Goal: Information Seeking & Learning: Check status

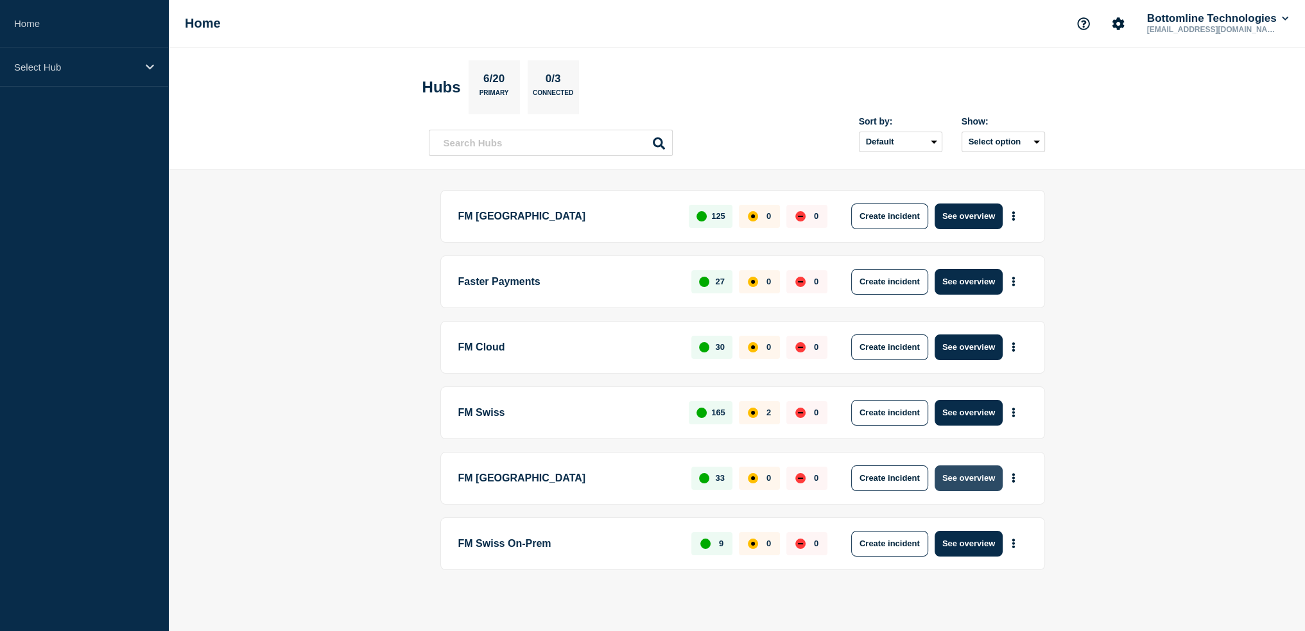
click at [977, 478] on button "See overview" at bounding box center [969, 478] width 68 height 26
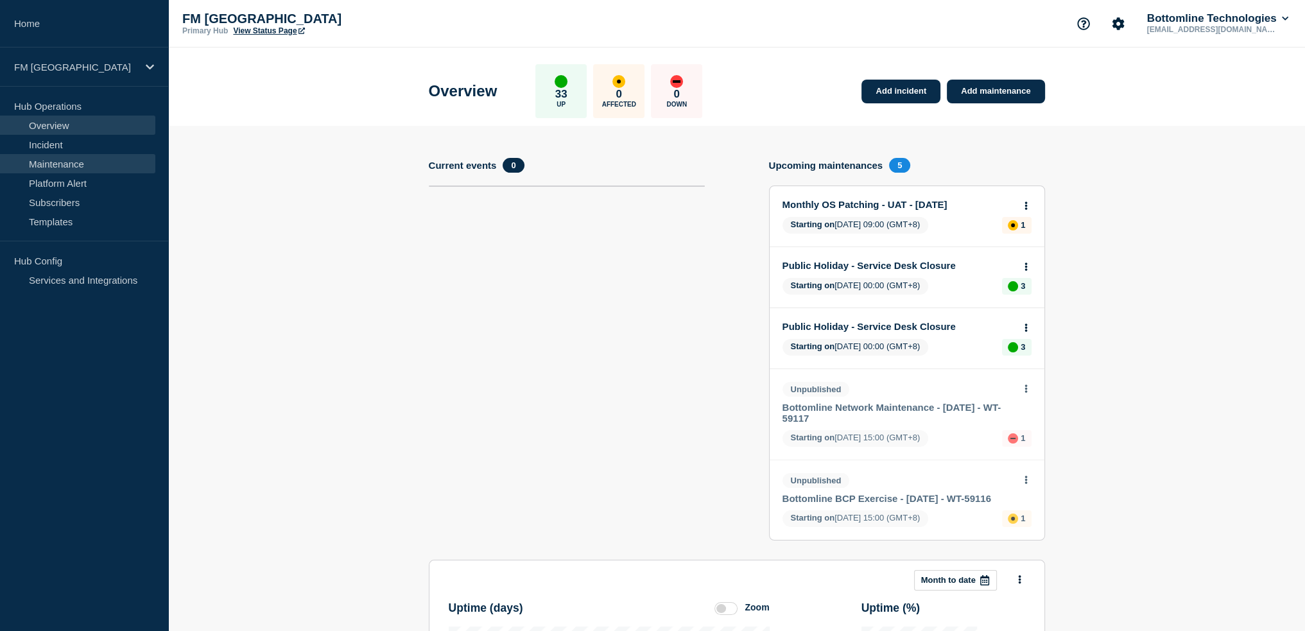
click at [62, 167] on link "Maintenance" at bounding box center [77, 163] width 155 height 19
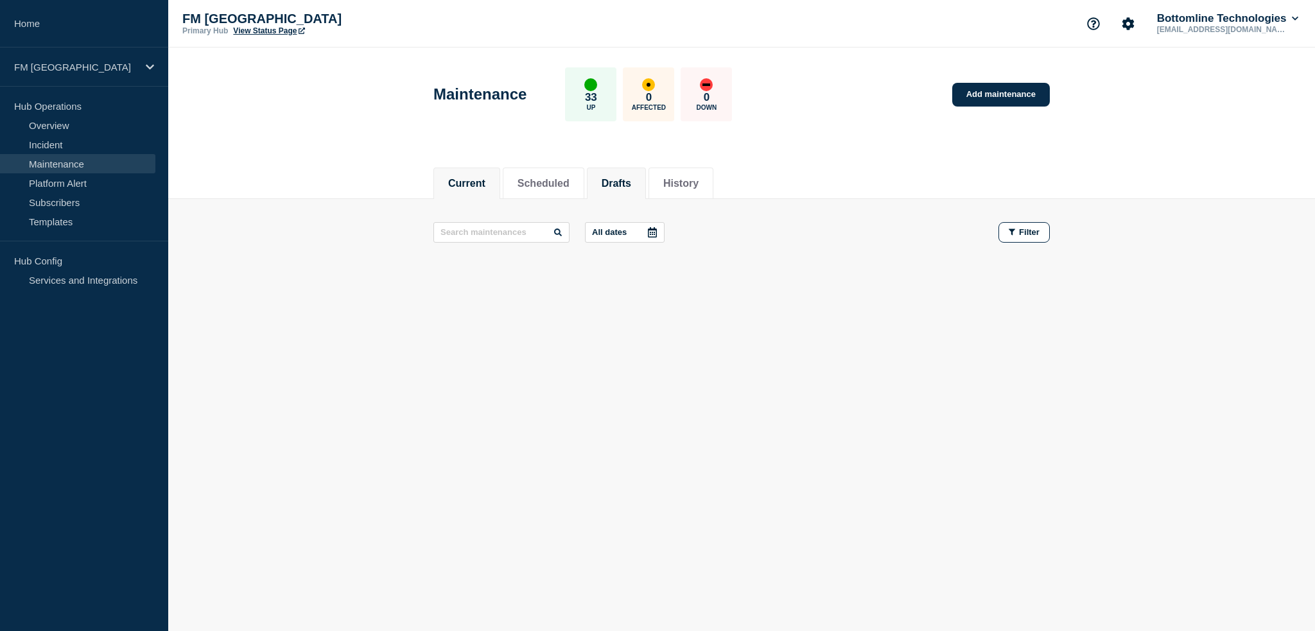
click at [646, 181] on li "Drafts" at bounding box center [616, 183] width 59 height 31
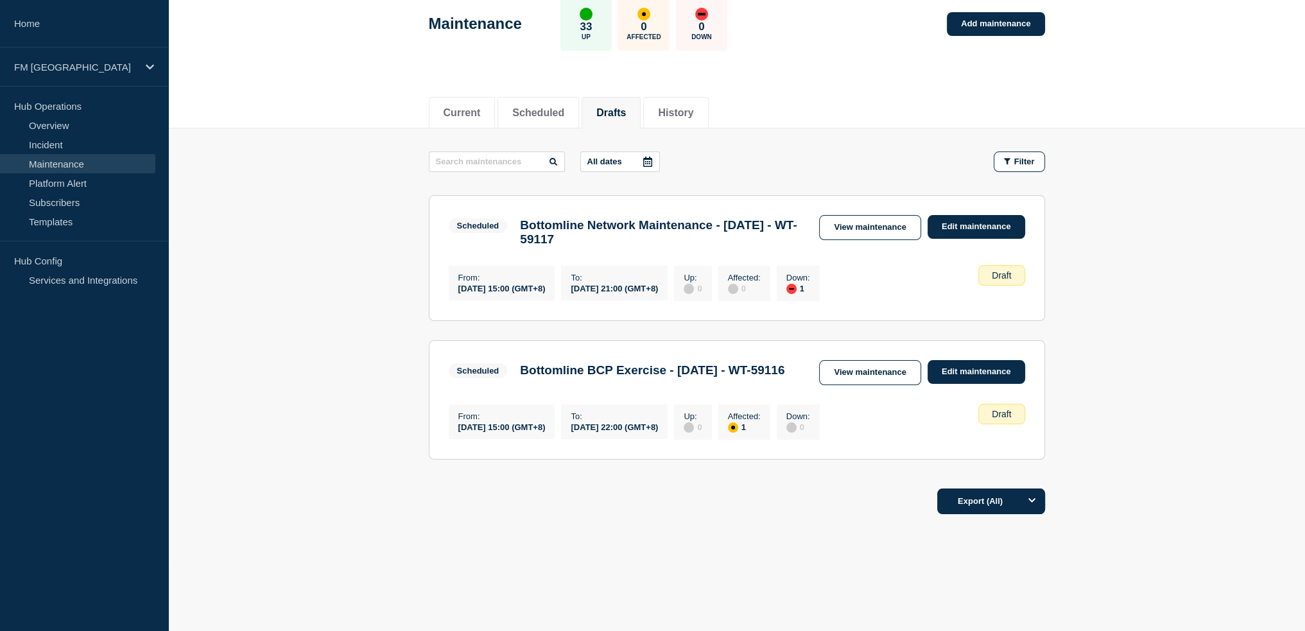
scroll to position [90, 0]
click at [903, 364] on link "View maintenance" at bounding box center [869, 372] width 101 height 25
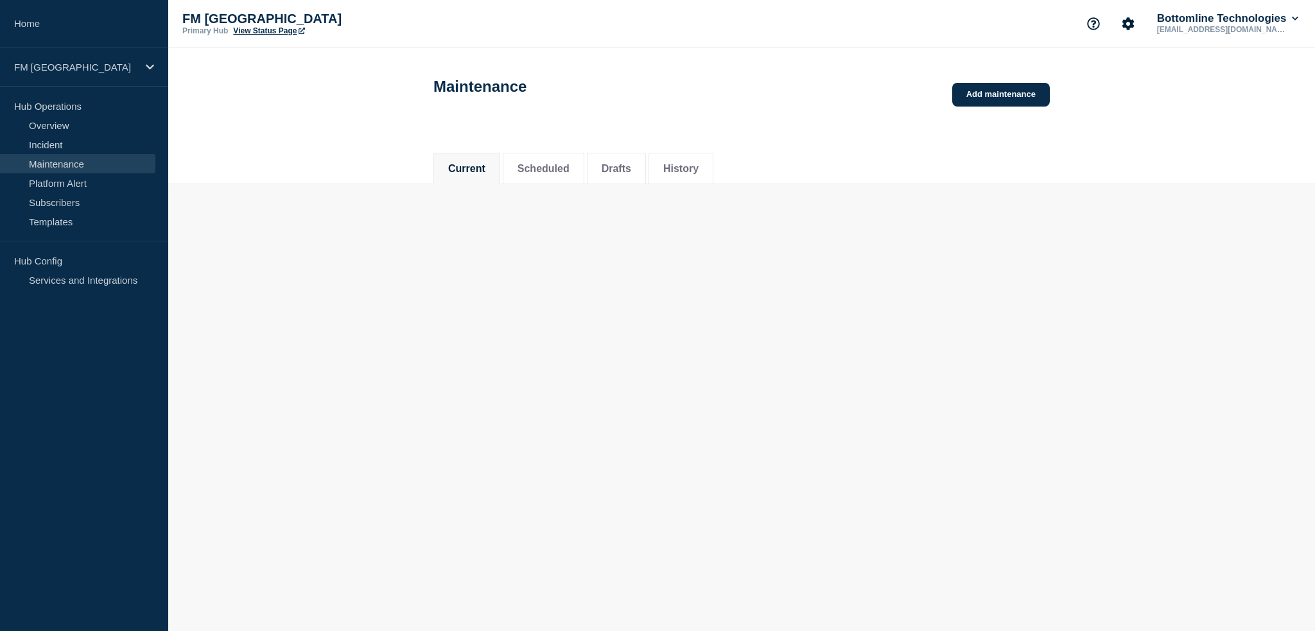
click at [858, 358] on body "Home FM Asia Hub Operations Overview Incident Maintenance Platform Alert Subscr…" at bounding box center [657, 315] width 1315 height 631
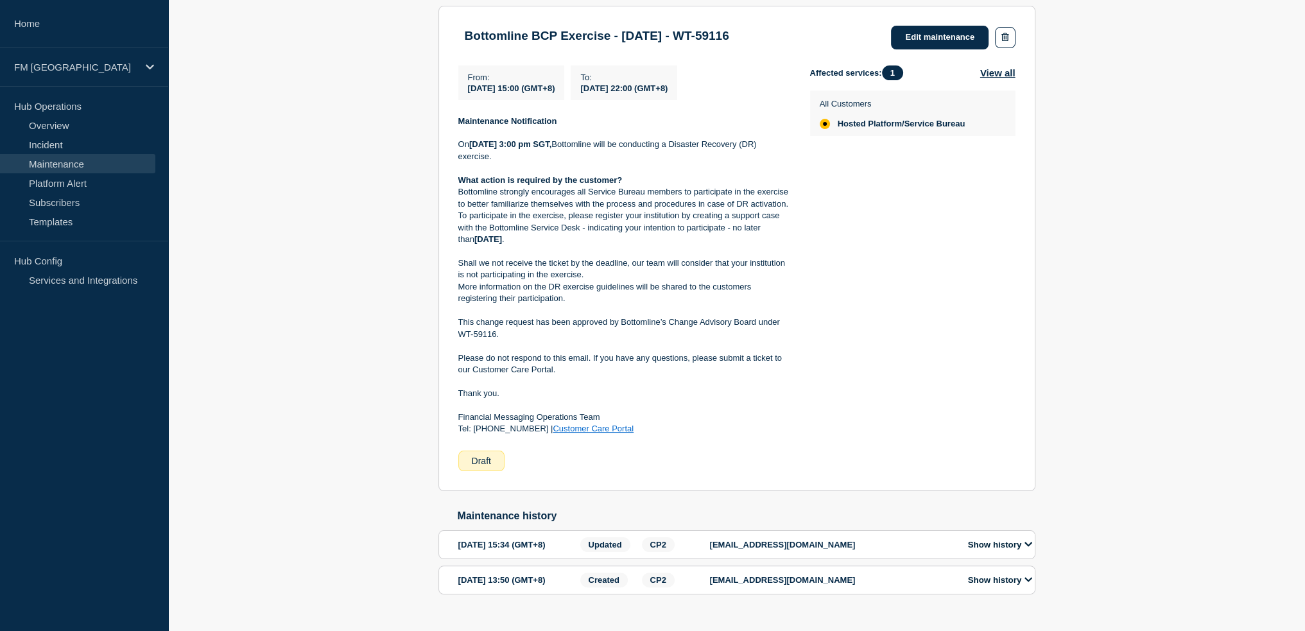
scroll to position [295, 0]
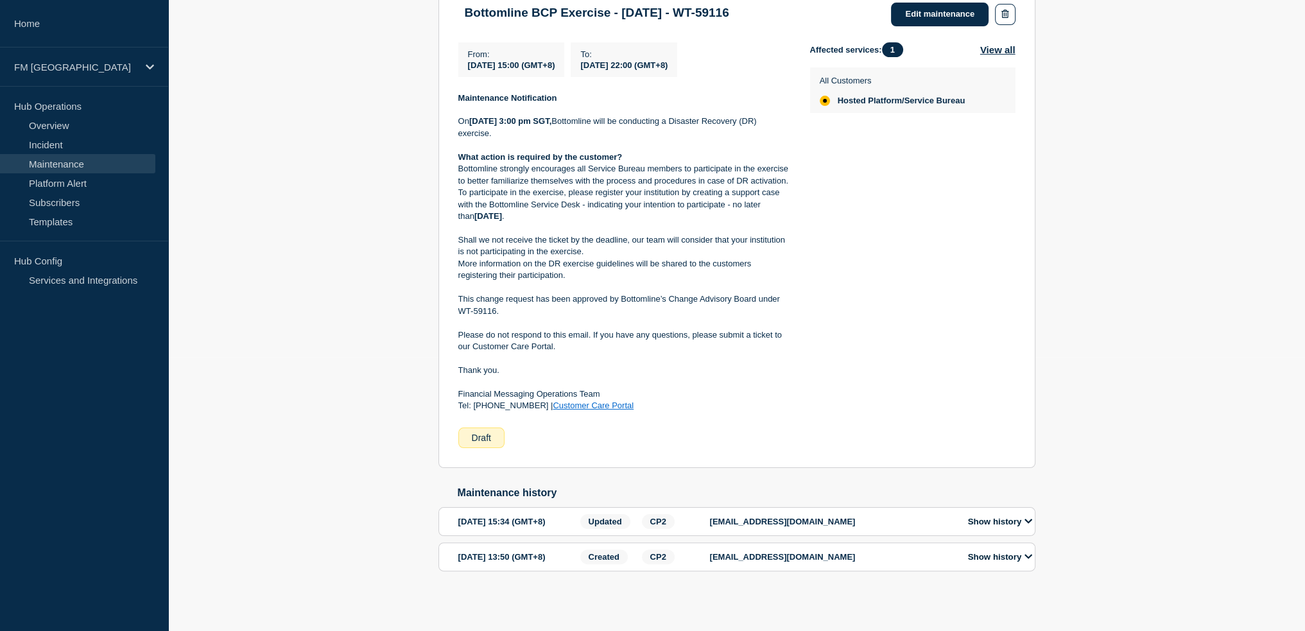
click at [1005, 551] on button "Show history" at bounding box center [1000, 556] width 72 height 11
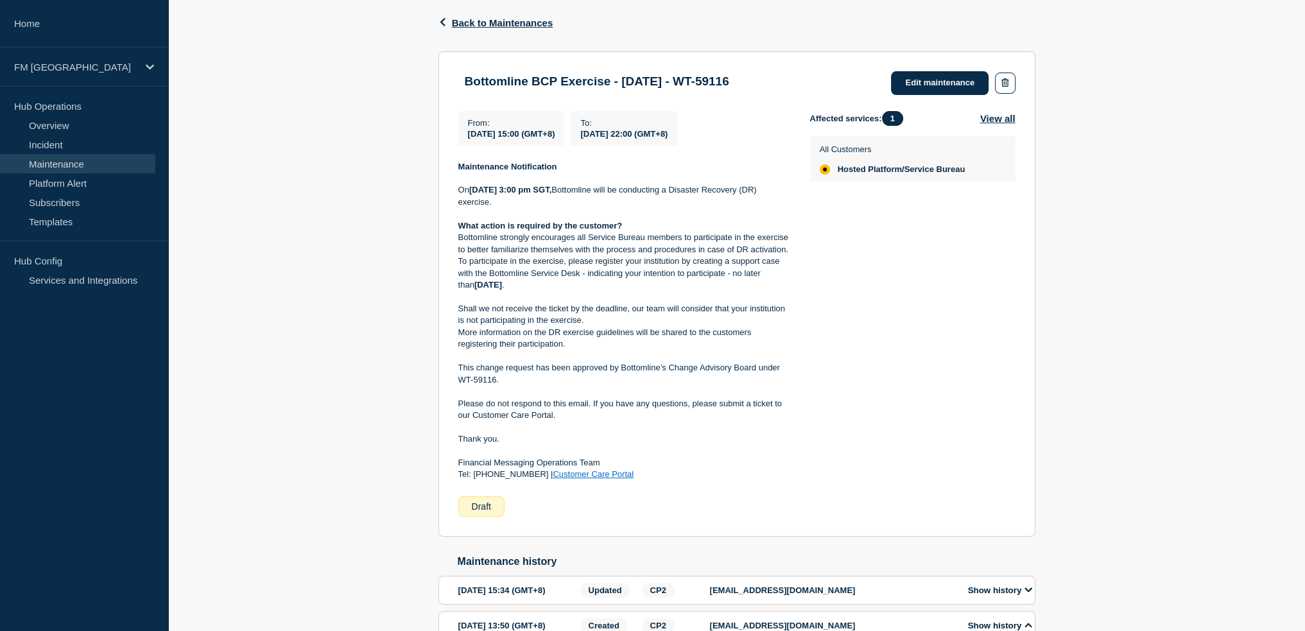
scroll to position [185, 0]
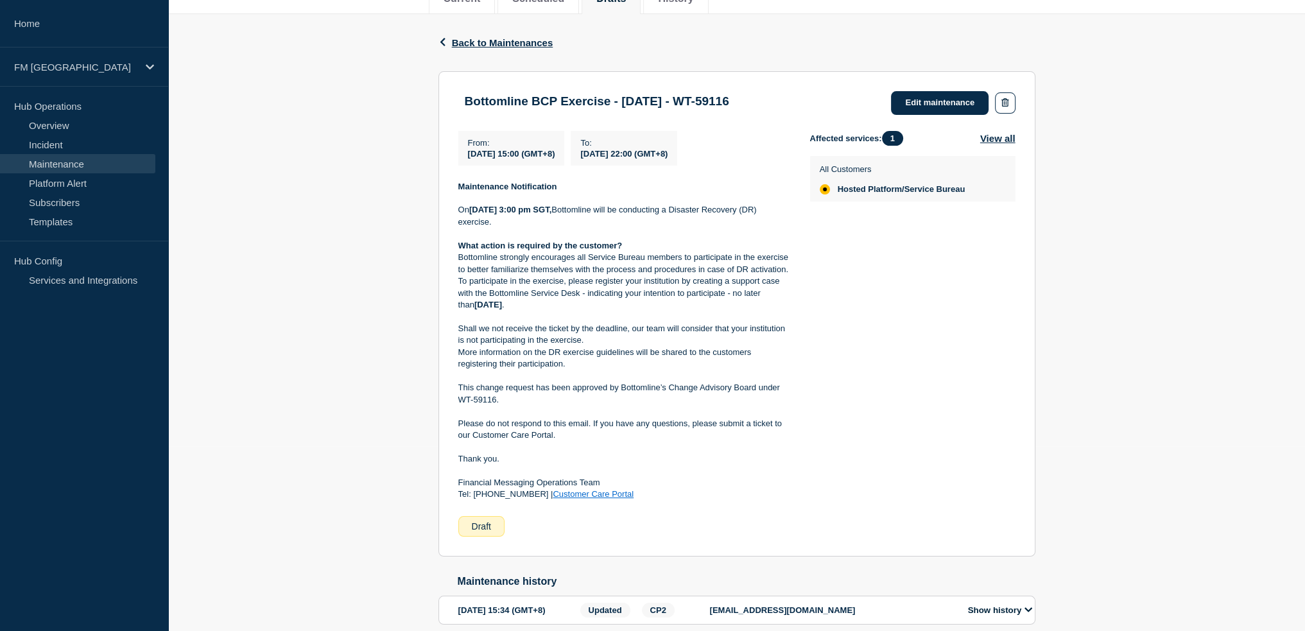
drag, startPoint x: 457, startPoint y: 485, endPoint x: 617, endPoint y: 489, distance: 159.9
click at [617, 489] on section "Bottomline BCP Exercise - 18/OCT/2025 - WT-59116 Edit maintenance From : 2025-1…" at bounding box center [736, 313] width 597 height 485
click at [709, 446] on p at bounding box center [623, 447] width 331 height 12
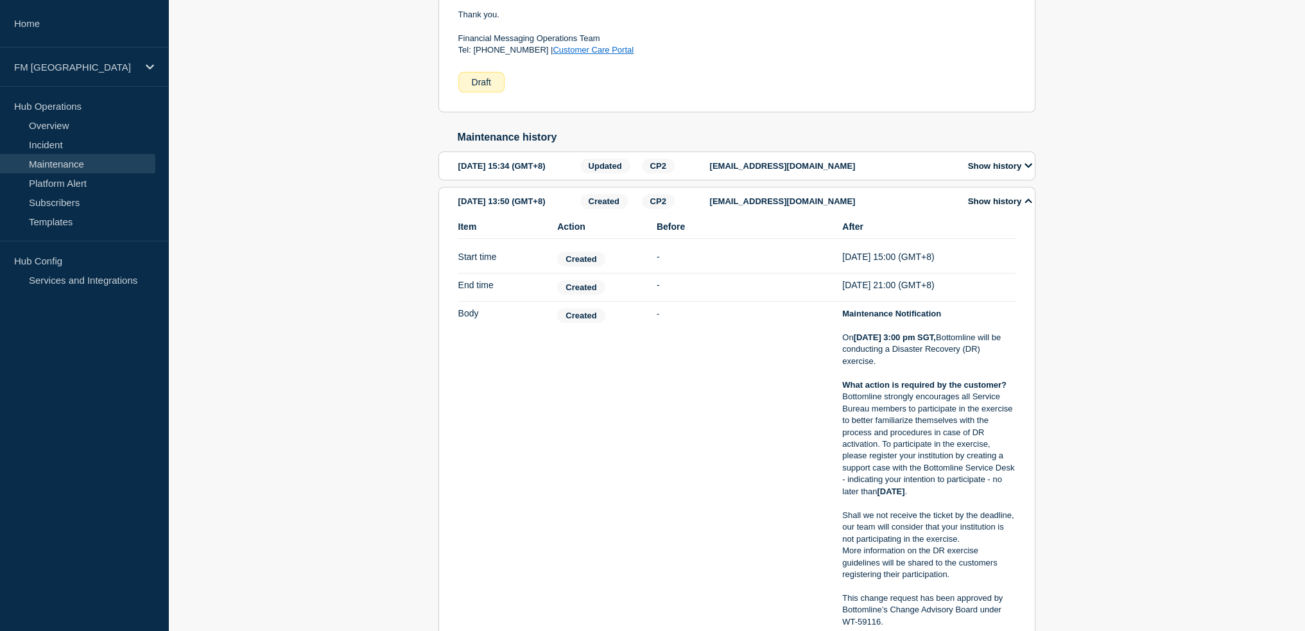
scroll to position [634, 0]
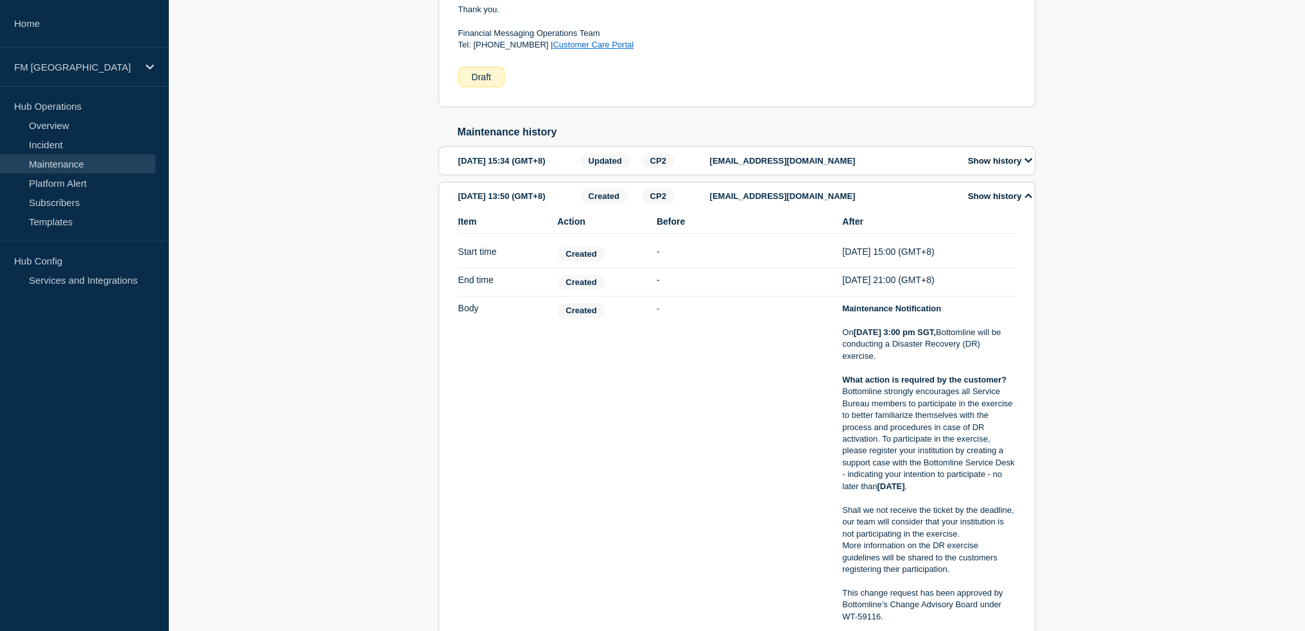
click at [1025, 166] on button "Show history" at bounding box center [1000, 160] width 72 height 11
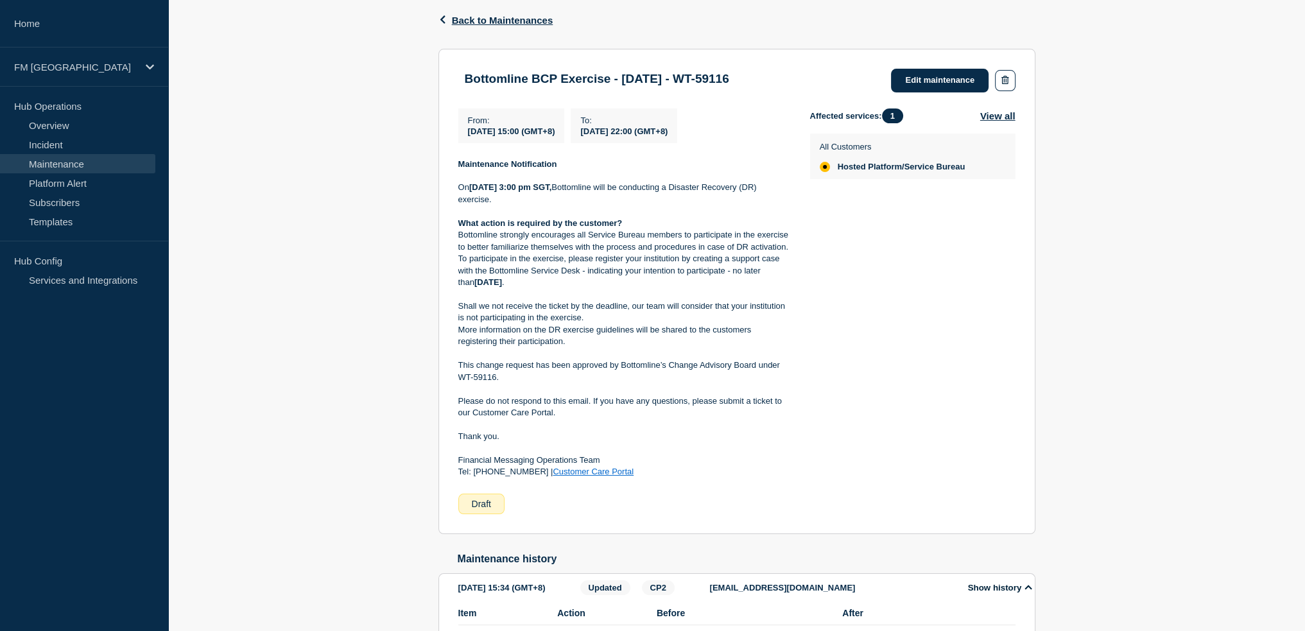
scroll to position [185, 0]
